Goal: Task Accomplishment & Management: Use online tool/utility

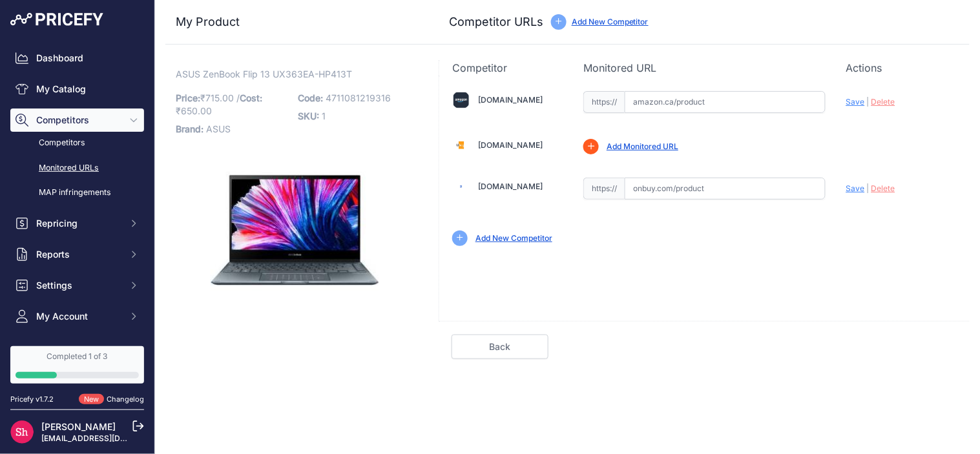
click at [69, 167] on link "Monitored URLs" at bounding box center [77, 168] width 134 height 23
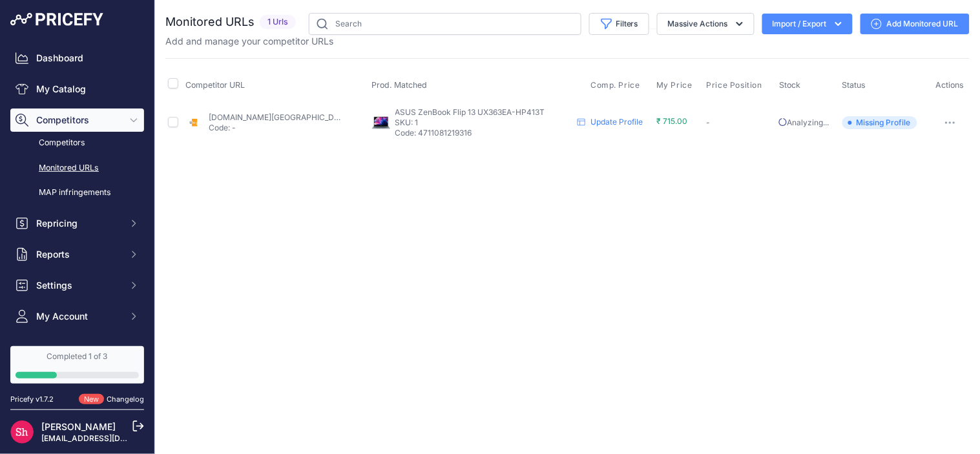
click at [951, 126] on button "button" at bounding box center [950, 123] width 26 height 18
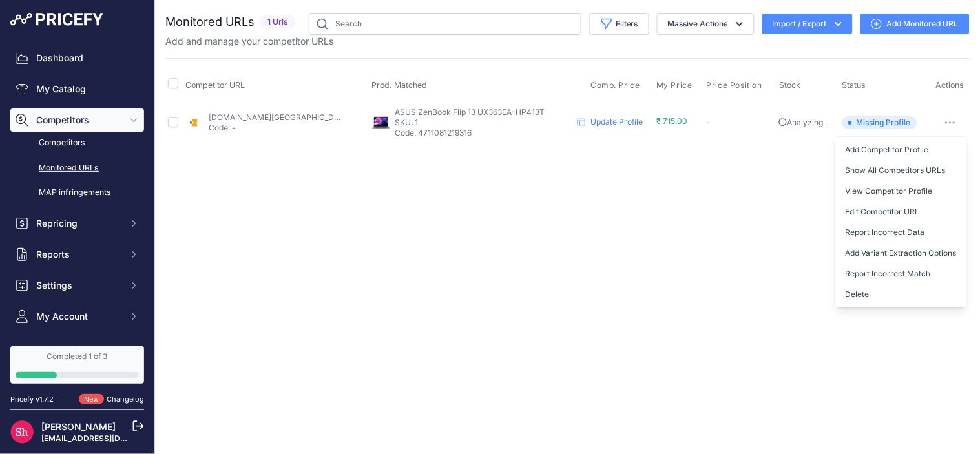
click at [679, 320] on div "Close You are not connected to the internet." at bounding box center [567, 227] width 825 height 454
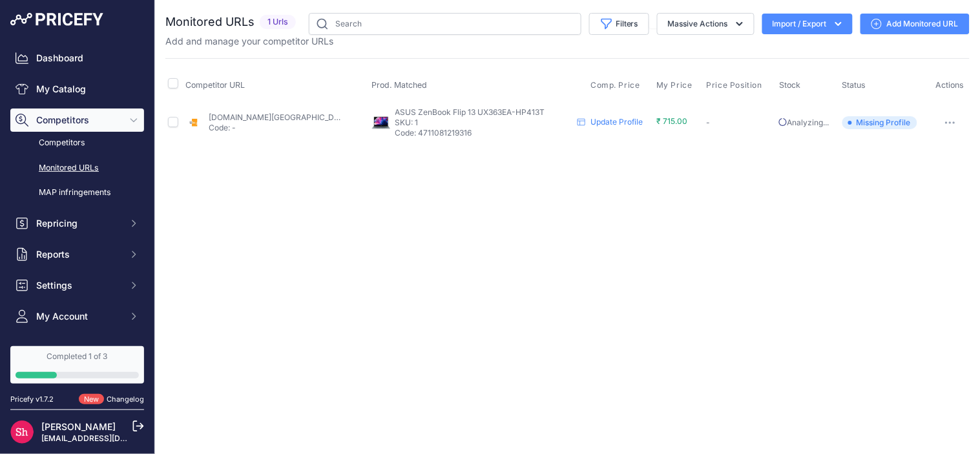
click at [590, 123] on link "Update Profile" at bounding box center [616, 122] width 52 height 10
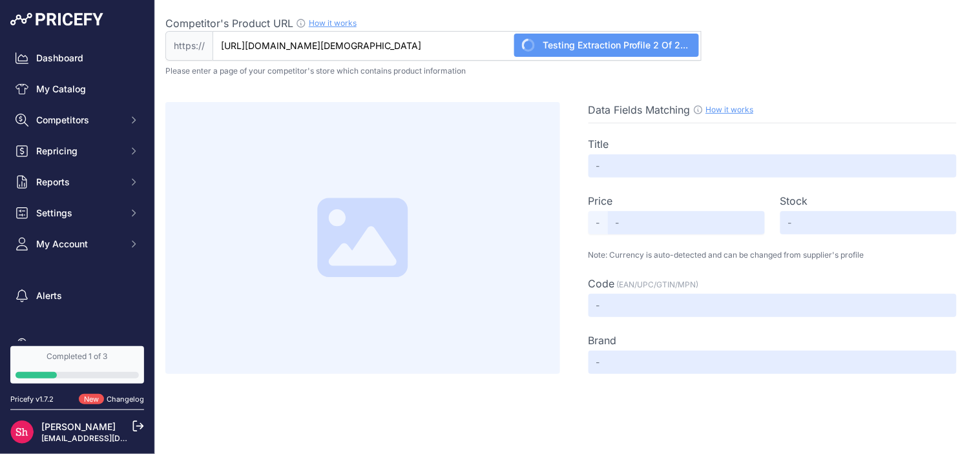
type input "International Online Shopping Store for Premium & Luxury Brands | Buy Imported …"
type input "Not Found"
